Goal: Task Accomplishment & Management: Manage account settings

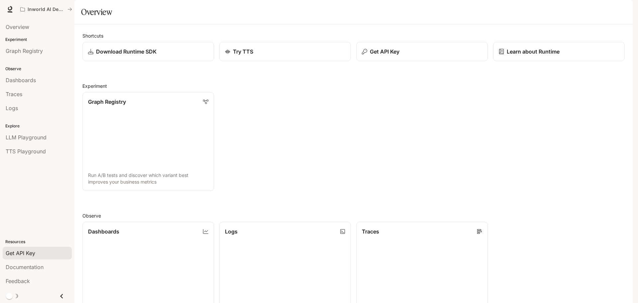
click at [34, 254] on span "Get API Key" at bounding box center [21, 253] width 30 height 8
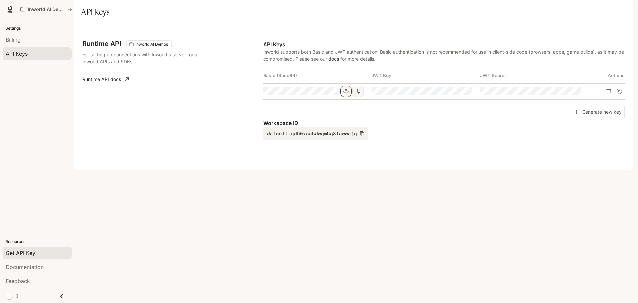
click at [348, 94] on icon "button" at bounding box center [345, 91] width 5 height 5
click at [356, 94] on icon "Copy Basic (Base64)" at bounding box center [357, 91] width 5 height 5
click at [360, 94] on icon "Copy Basic (Base64)" at bounding box center [357, 91] width 5 height 5
